Goal: Transaction & Acquisition: Subscribe to service/newsletter

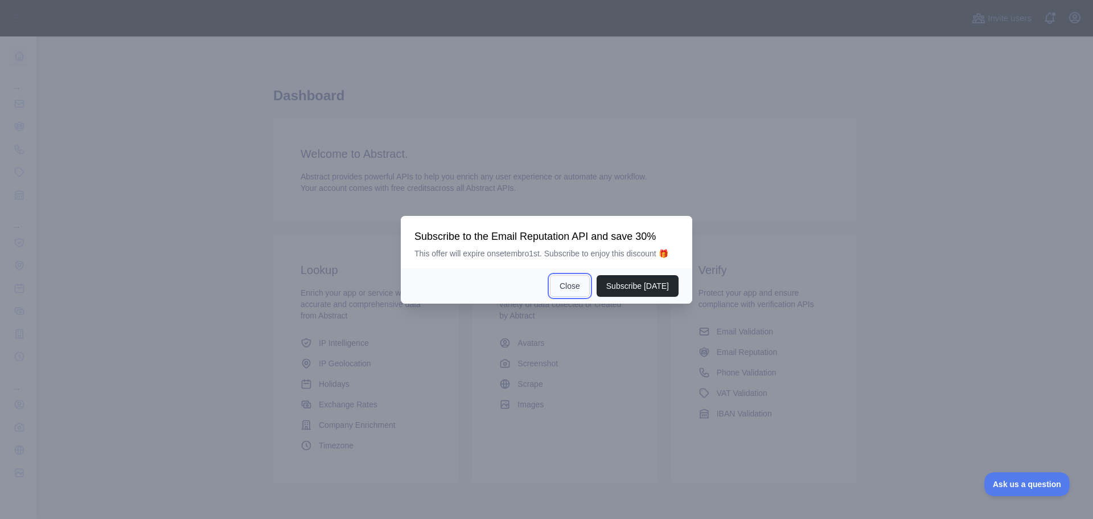
click at [572, 286] on button "Close" at bounding box center [570, 286] width 40 height 22
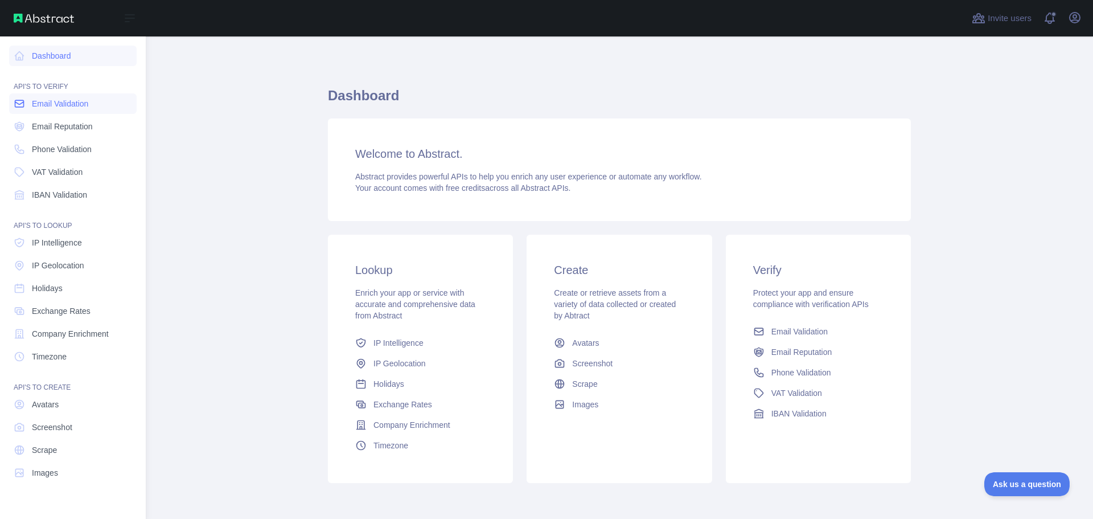
click at [50, 109] on link "Email Validation" at bounding box center [73, 103] width 128 height 20
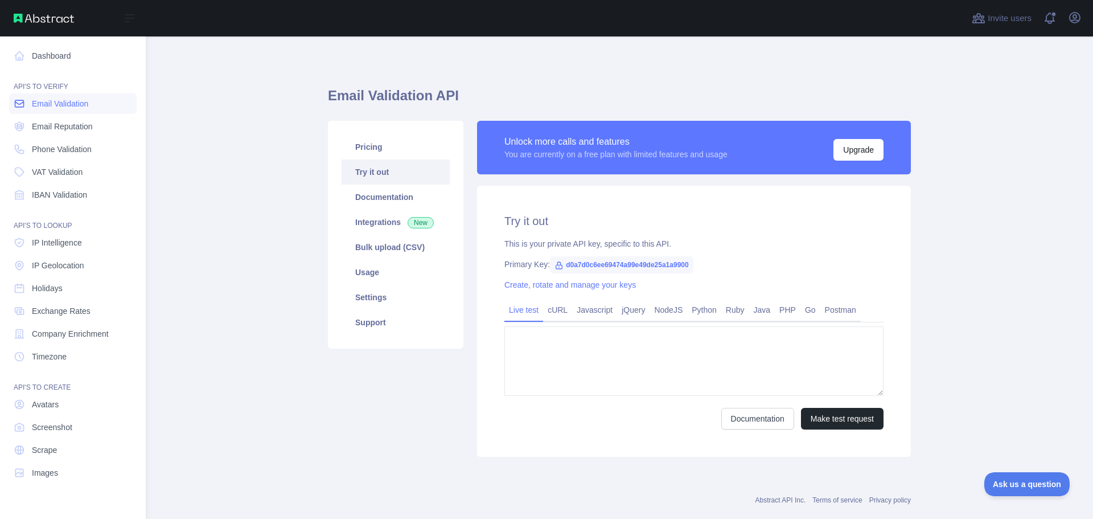
type textarea "**********"
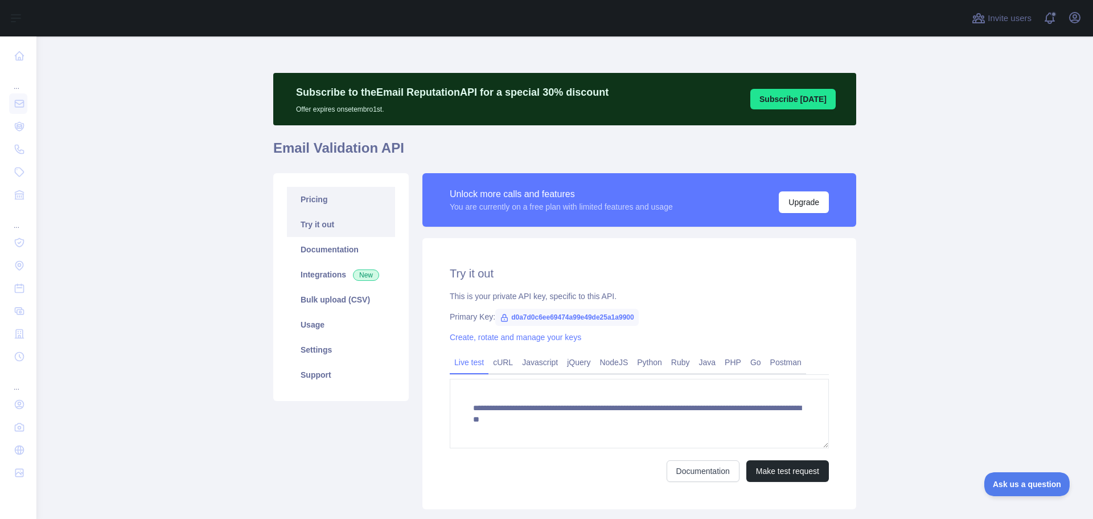
click at [313, 203] on link "Pricing" at bounding box center [341, 199] width 108 height 25
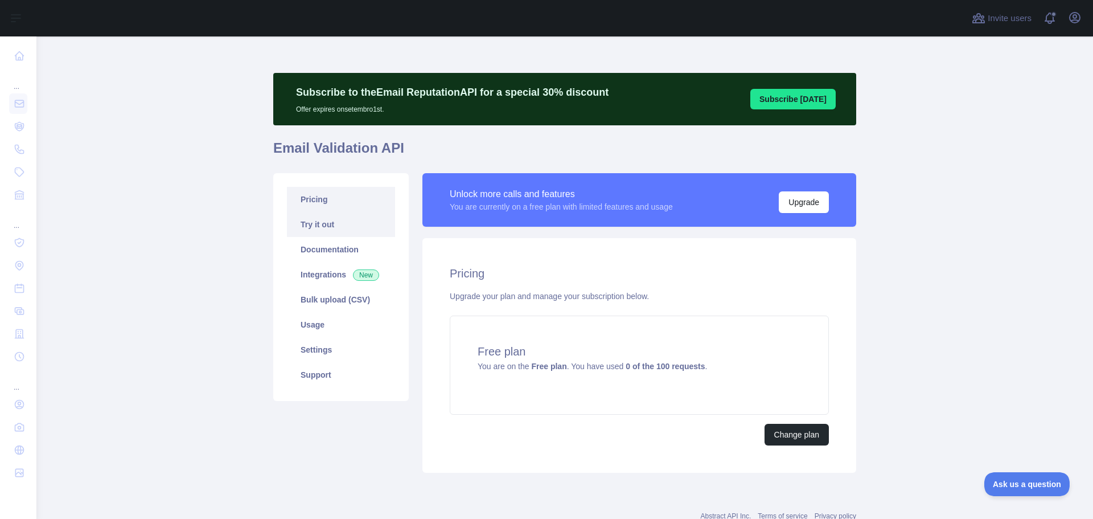
click at [317, 227] on link "Try it out" at bounding box center [341, 224] width 108 height 25
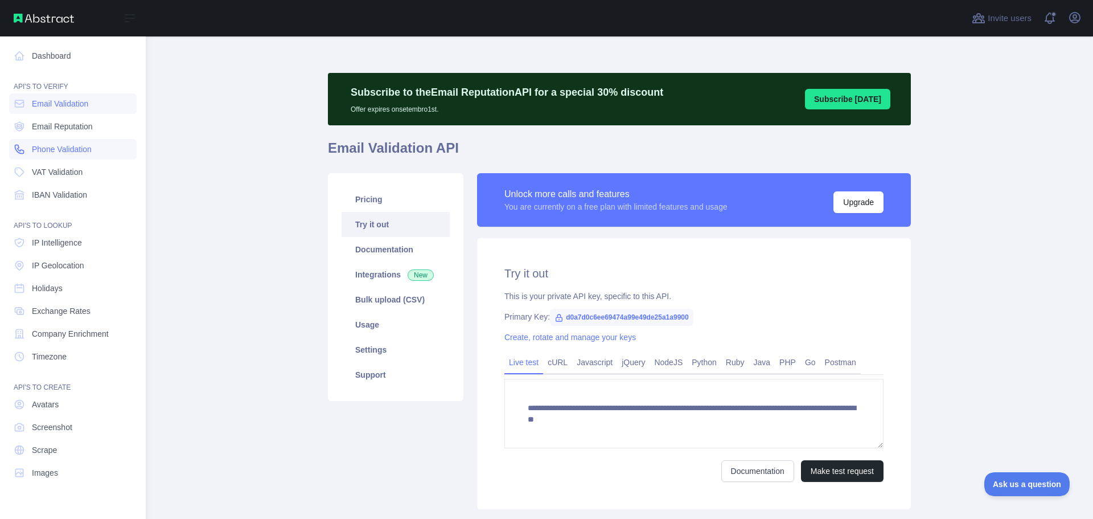
click at [62, 151] on span "Phone Validation" at bounding box center [62, 148] width 60 height 11
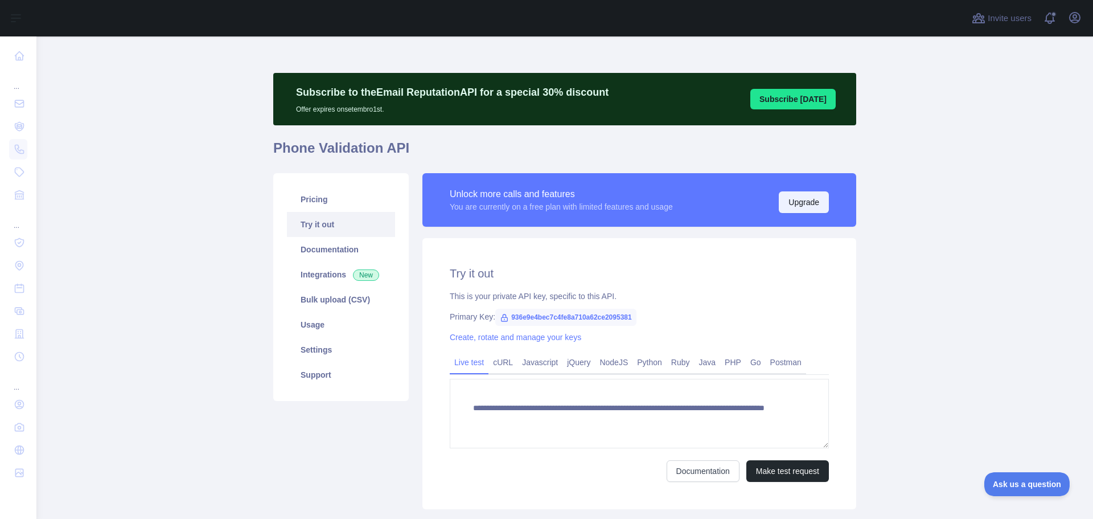
click at [816, 202] on button "Upgrade" at bounding box center [804, 202] width 50 height 22
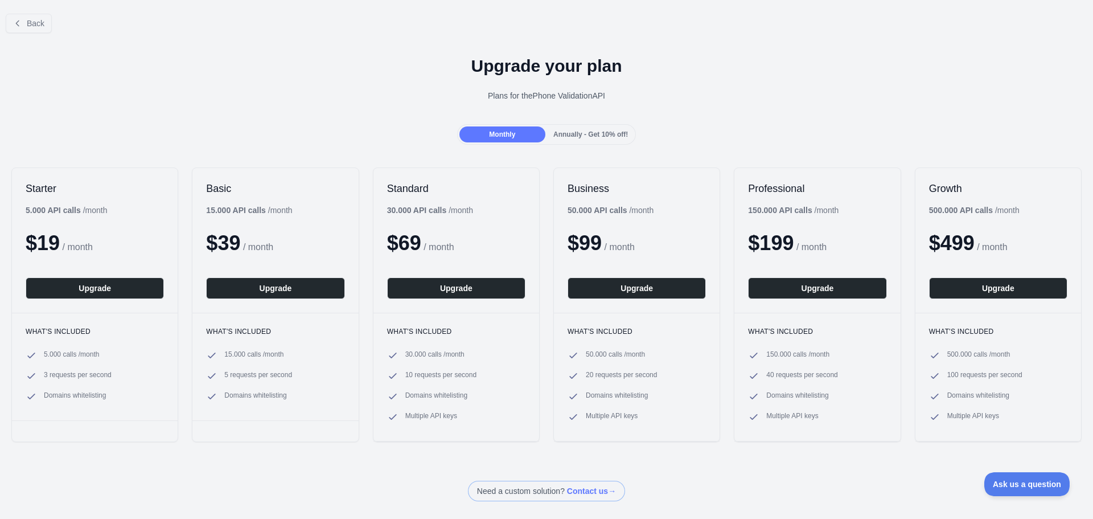
click at [594, 130] on div "Annually - Get 10% off!" at bounding box center [591, 134] width 86 height 16
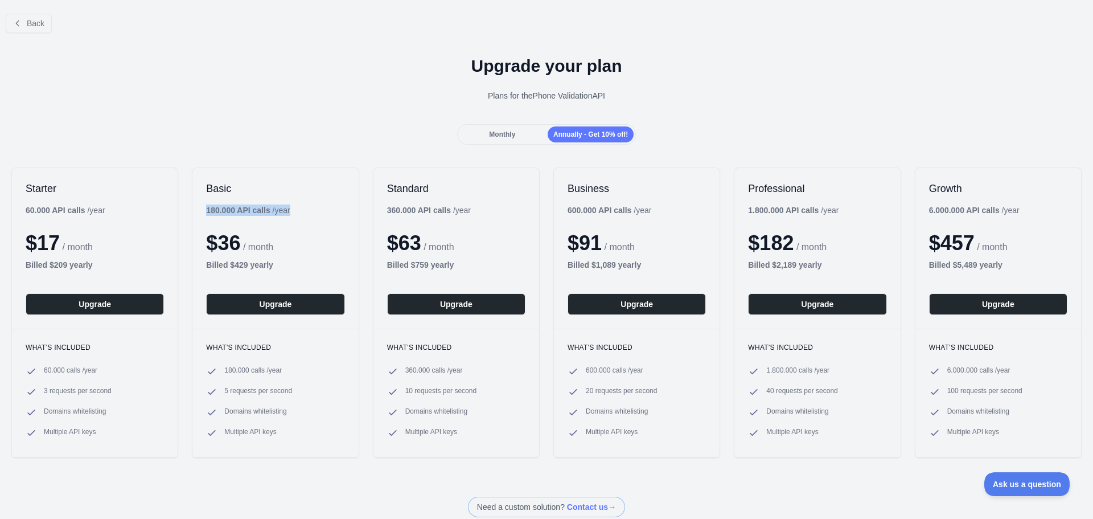
click at [206, 208] on div "Basic 180.000 API calls / year $ 36 / month Billed $ 429 yearly Upgrade" at bounding box center [275, 248] width 166 height 161
drag, startPoint x: 221, startPoint y: 248, endPoint x: 242, endPoint y: 245, distance: 20.7
click at [242, 245] on div "$ 36 / month" at bounding box center [275, 243] width 138 height 23
drag, startPoint x: 195, startPoint y: 263, endPoint x: 285, endPoint y: 261, distance: 90.0
click at [285, 261] on div "Basic 180.000 API calls / year $ 36 / month Billed $ 429 yearly Upgrade" at bounding box center [275, 248] width 166 height 161
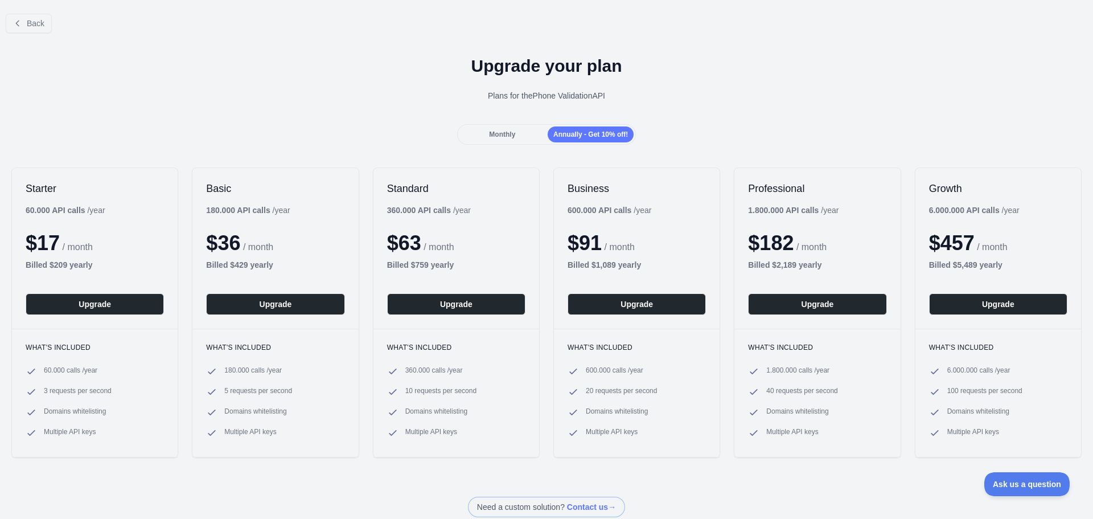
click at [241, 121] on div "Upgrade your plan Plans for the Phone Validation API" at bounding box center [546, 83] width 1093 height 82
click at [14, 16] on button "Back" at bounding box center [29, 23] width 46 height 19
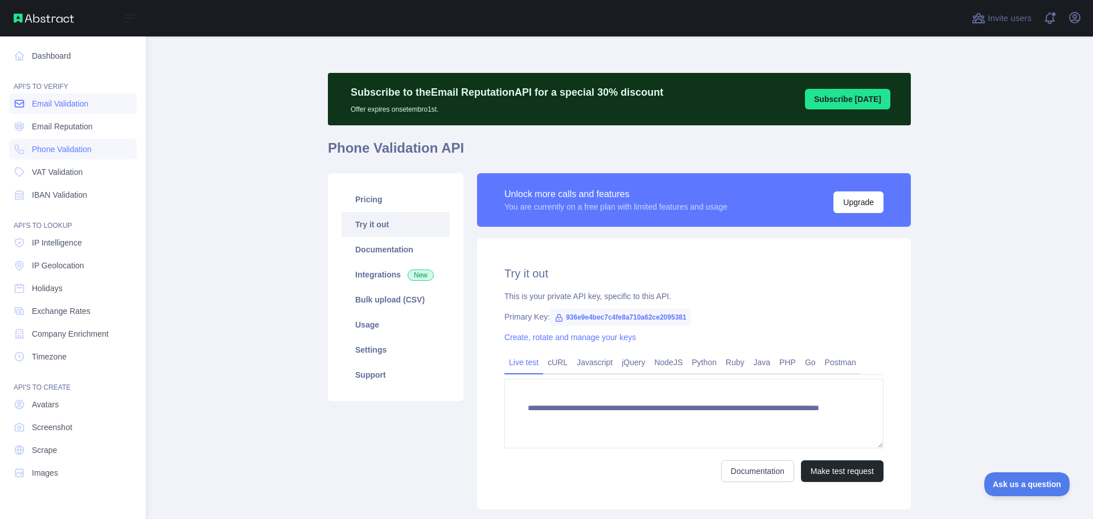
click at [22, 101] on icon at bounding box center [19, 103] width 11 height 11
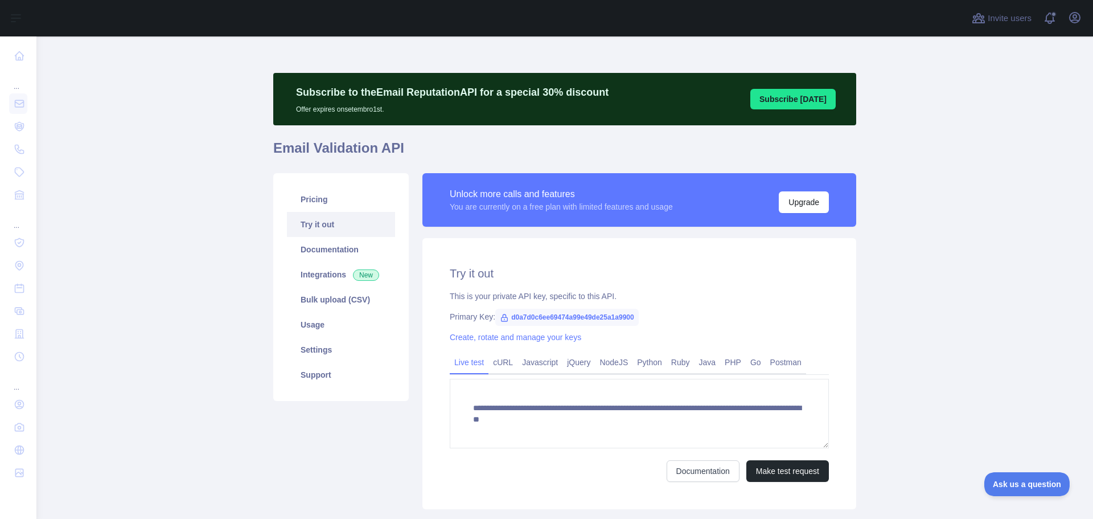
click at [207, 222] on main "**********" at bounding box center [564, 277] width 1057 height 482
